Goal: Check status

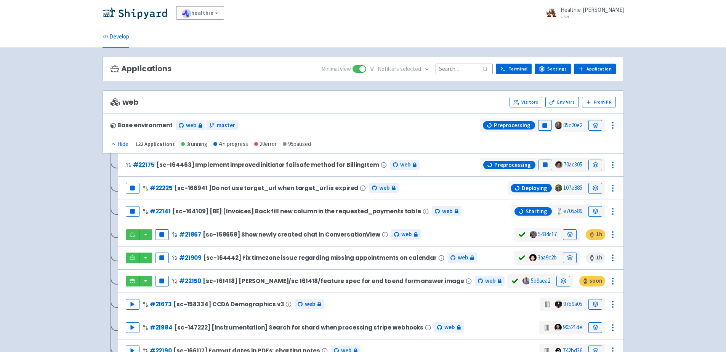
scroll to position [21, 0]
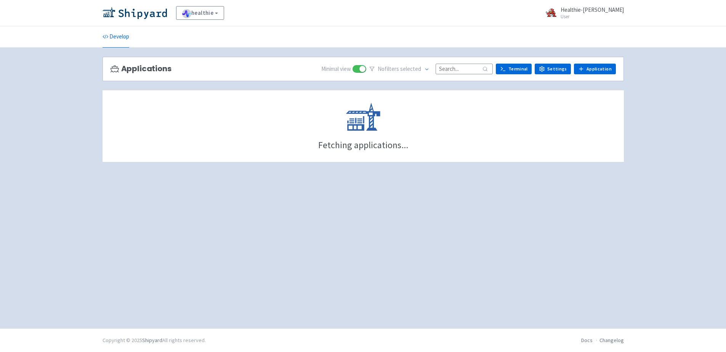
scroll to position [21, 0]
